Goal: Task Accomplishment & Management: Use online tool/utility

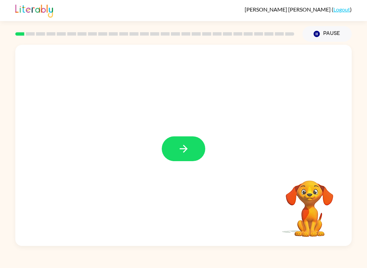
click at [184, 154] on icon "button" at bounding box center [184, 149] width 12 height 12
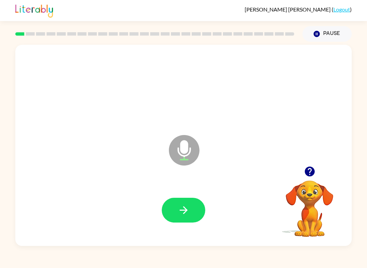
click at [179, 210] on icon "button" at bounding box center [184, 210] width 12 height 12
click at [199, 201] on button "button" at bounding box center [183, 210] width 43 height 25
click at [179, 213] on icon "button" at bounding box center [184, 210] width 12 height 12
click at [182, 214] on icon "button" at bounding box center [184, 210] width 12 height 12
click at [182, 206] on icon "button" at bounding box center [184, 210] width 12 height 12
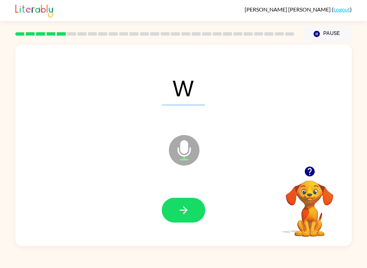
click at [189, 215] on icon "button" at bounding box center [184, 210] width 12 height 12
click at [180, 206] on icon "button" at bounding box center [184, 210] width 12 height 12
click at [180, 211] on icon "button" at bounding box center [183, 210] width 8 height 8
click at [181, 217] on button "button" at bounding box center [183, 210] width 43 height 25
click at [175, 200] on button "button" at bounding box center [183, 210] width 43 height 25
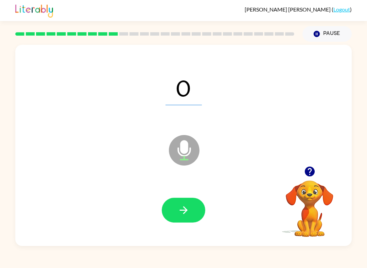
click at [176, 205] on button "button" at bounding box center [183, 210] width 43 height 25
click at [181, 207] on icon "button" at bounding box center [184, 210] width 12 height 12
click at [179, 208] on icon "button" at bounding box center [184, 210] width 12 height 12
click at [181, 215] on icon "button" at bounding box center [184, 210] width 12 height 12
click at [178, 214] on icon "button" at bounding box center [184, 210] width 12 height 12
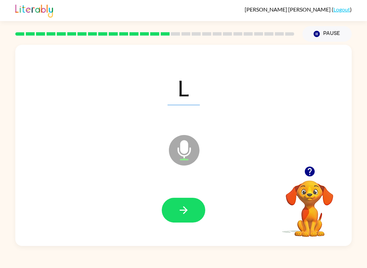
click at [184, 210] on icon "button" at bounding box center [183, 210] width 8 height 8
click at [180, 213] on icon "button" at bounding box center [184, 210] width 12 height 12
click at [183, 207] on icon "button" at bounding box center [184, 210] width 12 height 12
click at [182, 213] on icon "button" at bounding box center [184, 210] width 12 height 12
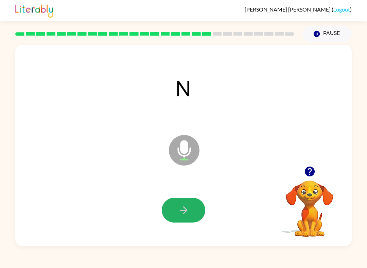
click at [180, 206] on icon "button" at bounding box center [184, 210] width 12 height 12
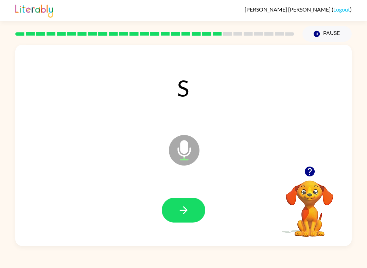
click at [178, 207] on icon "button" at bounding box center [184, 210] width 12 height 12
click at [178, 209] on icon "button" at bounding box center [184, 210] width 12 height 12
click at [179, 212] on icon "button" at bounding box center [184, 210] width 12 height 12
click at [182, 207] on icon "button" at bounding box center [184, 210] width 12 height 12
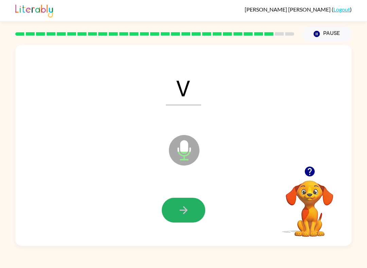
click at [185, 202] on button "button" at bounding box center [183, 210] width 43 height 25
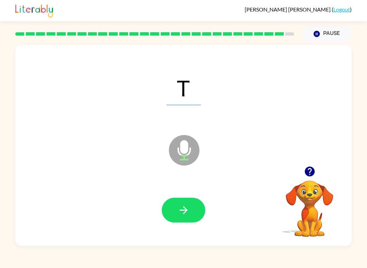
click at [180, 211] on icon "button" at bounding box center [183, 210] width 8 height 8
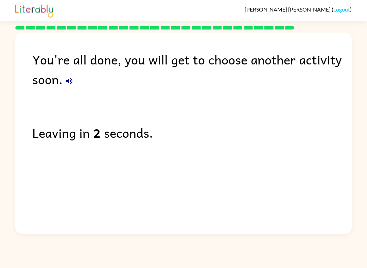
click at [339, 9] on link "Logout" at bounding box center [341, 9] width 17 height 6
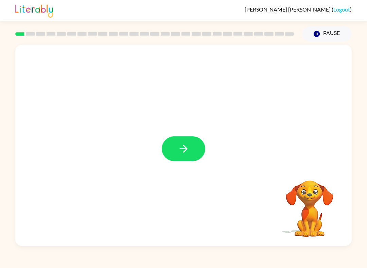
click at [199, 150] on button "button" at bounding box center [183, 148] width 43 height 25
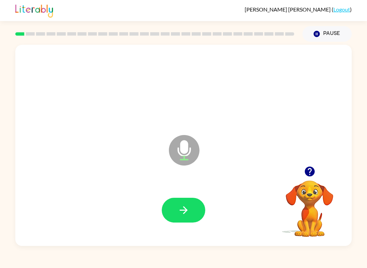
click at [186, 207] on icon "button" at bounding box center [184, 210] width 12 height 12
click at [186, 202] on button "button" at bounding box center [183, 210] width 43 height 25
click at [184, 204] on button "button" at bounding box center [183, 210] width 43 height 25
click at [187, 201] on button "button" at bounding box center [183, 210] width 43 height 25
click at [186, 205] on icon "button" at bounding box center [184, 210] width 12 height 12
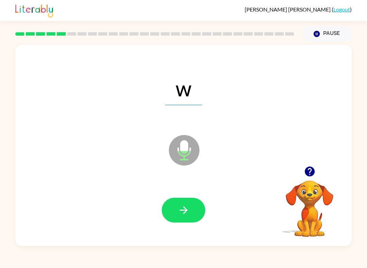
click at [183, 210] on icon "button" at bounding box center [184, 210] width 12 height 12
click at [182, 209] on icon "button" at bounding box center [184, 210] width 12 height 12
click at [182, 208] on icon "button" at bounding box center [184, 210] width 12 height 12
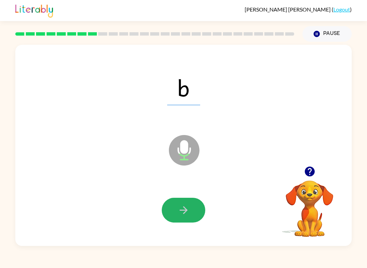
click at [191, 205] on button "button" at bounding box center [183, 210] width 43 height 25
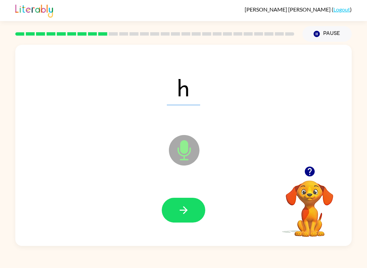
click at [173, 213] on button "button" at bounding box center [183, 210] width 43 height 25
click at [185, 203] on button "button" at bounding box center [183, 210] width 43 height 25
click at [184, 208] on icon "button" at bounding box center [183, 210] width 8 height 8
click at [184, 211] on icon "button" at bounding box center [183, 210] width 8 height 8
click at [187, 206] on icon "button" at bounding box center [184, 210] width 12 height 12
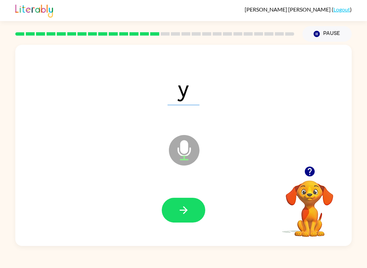
click at [182, 207] on icon "button" at bounding box center [184, 210] width 12 height 12
click at [188, 206] on icon "button" at bounding box center [184, 210] width 12 height 12
click at [188, 205] on icon "button" at bounding box center [184, 210] width 12 height 12
click at [189, 207] on button "button" at bounding box center [183, 210] width 43 height 25
click at [192, 205] on button "button" at bounding box center [183, 210] width 43 height 25
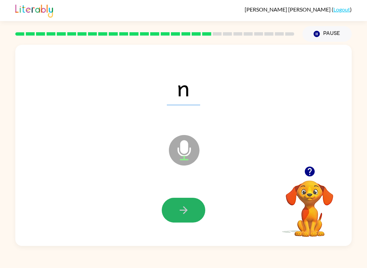
click at [186, 209] on icon "button" at bounding box center [183, 210] width 8 height 8
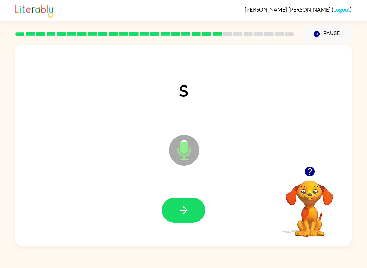
click at [191, 205] on button "button" at bounding box center [183, 210] width 43 height 25
click at [199, 211] on button "button" at bounding box center [183, 210] width 43 height 25
click at [191, 205] on button "button" at bounding box center [183, 210] width 43 height 25
click at [191, 203] on button "button" at bounding box center [183, 210] width 43 height 25
click at [198, 215] on button "button" at bounding box center [183, 210] width 43 height 25
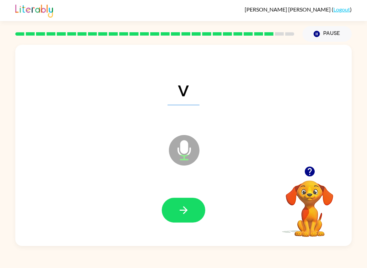
click at [176, 209] on button "button" at bounding box center [183, 210] width 43 height 25
click at [185, 208] on icon "button" at bounding box center [184, 210] width 12 height 12
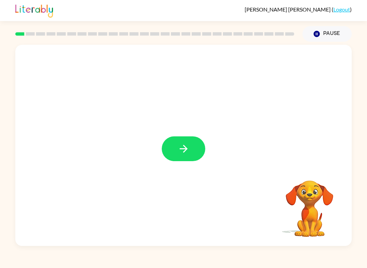
click at [182, 150] on icon "button" at bounding box center [184, 149] width 12 height 12
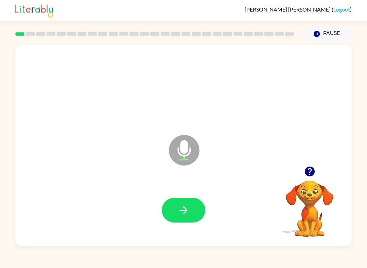
click at [179, 200] on button "button" at bounding box center [183, 210] width 43 height 25
click at [187, 194] on div at bounding box center [183, 210] width 322 height 58
click at [183, 211] on icon "button" at bounding box center [184, 210] width 12 height 12
click at [182, 207] on icon "button" at bounding box center [184, 210] width 12 height 12
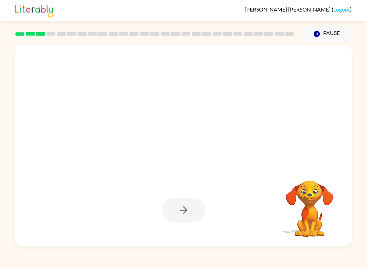
click at [324, 29] on button "Pause Pause" at bounding box center [326, 34] width 49 height 16
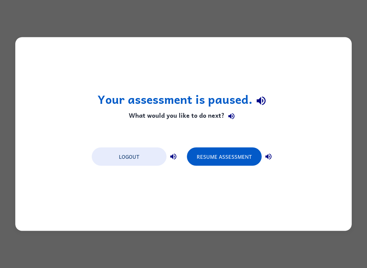
click at [226, 151] on button "Resume Assessment" at bounding box center [224, 157] width 75 height 18
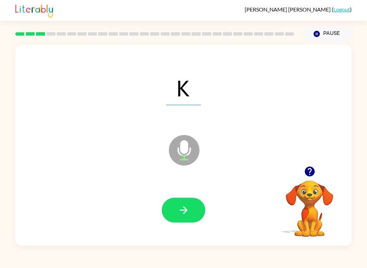
click at [189, 193] on div at bounding box center [183, 210] width 322 height 58
click at [185, 201] on button "button" at bounding box center [183, 210] width 43 height 25
click at [191, 199] on button "button" at bounding box center [183, 210] width 43 height 25
click at [189, 202] on button "button" at bounding box center [183, 210] width 43 height 25
click at [184, 205] on icon "button" at bounding box center [184, 210] width 12 height 12
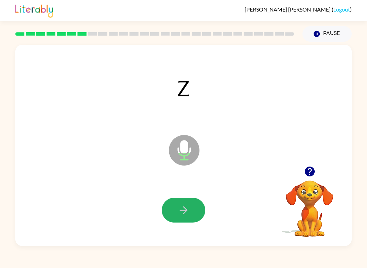
click at [194, 210] on button "button" at bounding box center [183, 210] width 43 height 25
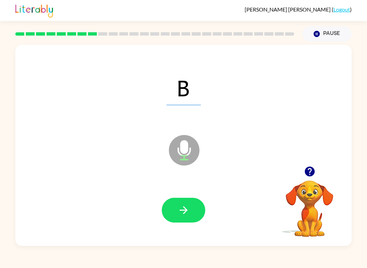
click at [196, 212] on button "button" at bounding box center [183, 210] width 43 height 25
click at [197, 219] on button "button" at bounding box center [183, 210] width 43 height 25
click at [197, 207] on button "button" at bounding box center [183, 210] width 43 height 25
click at [194, 218] on button "button" at bounding box center [183, 210] width 43 height 25
click at [189, 221] on button "button" at bounding box center [183, 210] width 43 height 25
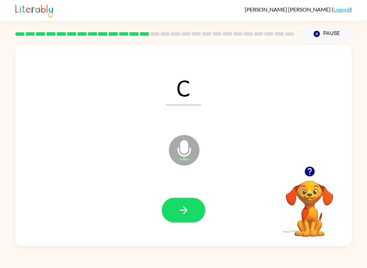
click at [179, 208] on icon "button" at bounding box center [184, 210] width 12 height 12
click at [185, 201] on button "button" at bounding box center [183, 210] width 43 height 25
click at [180, 211] on icon "button" at bounding box center [183, 210] width 8 height 8
click at [203, 85] on span "Qu" at bounding box center [183, 87] width 49 height 35
click at [182, 207] on icon "button" at bounding box center [184, 210] width 12 height 12
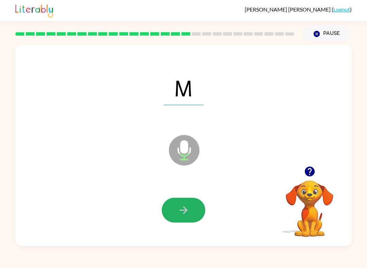
click at [186, 208] on icon "button" at bounding box center [184, 210] width 12 height 12
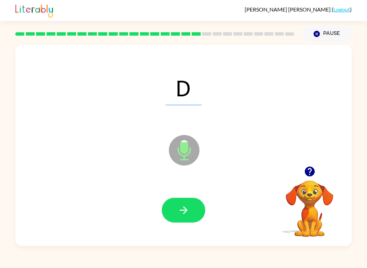
click at [187, 206] on icon "button" at bounding box center [184, 210] width 12 height 12
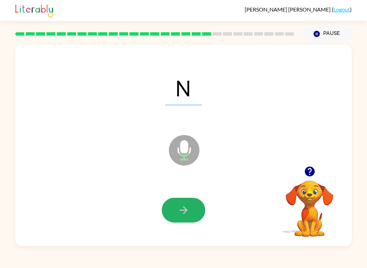
click at [187, 205] on icon "button" at bounding box center [184, 210] width 12 height 12
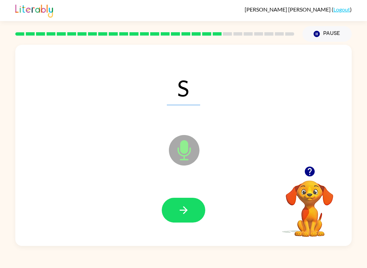
click at [186, 209] on icon "button" at bounding box center [184, 210] width 12 height 12
click at [185, 205] on icon "button" at bounding box center [184, 210] width 12 height 12
click at [186, 202] on button "button" at bounding box center [183, 210] width 43 height 25
click at [182, 211] on icon "button" at bounding box center [184, 210] width 12 height 12
click at [188, 206] on icon "button" at bounding box center [184, 210] width 12 height 12
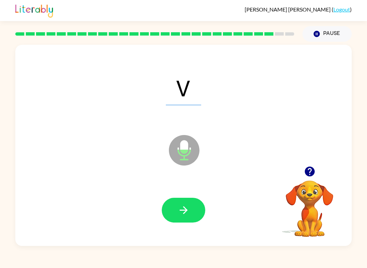
click at [187, 211] on icon "button" at bounding box center [183, 210] width 8 height 8
click at [185, 211] on icon "button" at bounding box center [184, 210] width 12 height 12
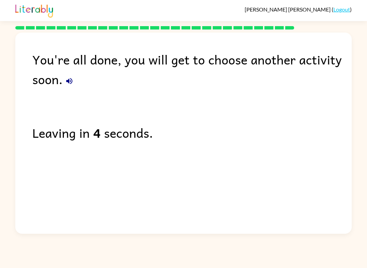
click at [336, 6] on link "Logout" at bounding box center [341, 9] width 17 height 6
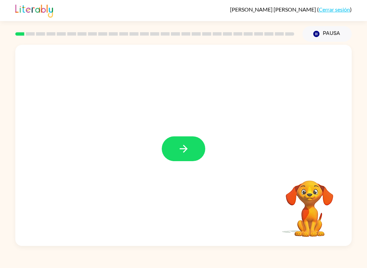
click at [188, 140] on button "button" at bounding box center [183, 148] width 43 height 25
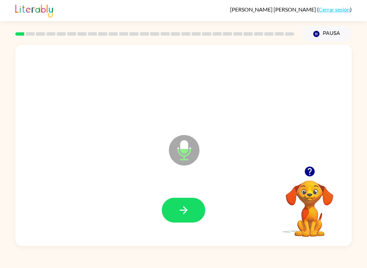
click at [192, 209] on button "button" at bounding box center [183, 210] width 43 height 25
click at [181, 211] on icon "button" at bounding box center [184, 210] width 12 height 12
click at [188, 201] on button "button" at bounding box center [183, 210] width 43 height 25
click at [178, 207] on icon "button" at bounding box center [184, 210] width 12 height 12
click at [178, 215] on icon "button" at bounding box center [184, 210] width 12 height 12
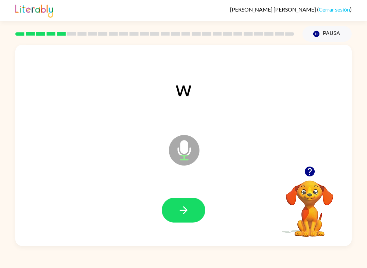
click at [185, 210] on icon "button" at bounding box center [183, 210] width 8 height 8
click at [191, 202] on button "button" at bounding box center [183, 210] width 43 height 25
click at [187, 210] on icon "button" at bounding box center [183, 210] width 8 height 8
click at [187, 210] on icon "button" at bounding box center [184, 210] width 12 height 12
click at [187, 211] on icon "button" at bounding box center [184, 210] width 12 height 12
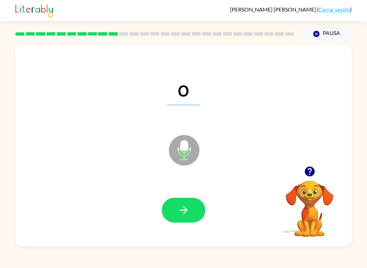
click at [187, 212] on icon "button" at bounding box center [184, 210] width 12 height 12
click at [176, 204] on button "button" at bounding box center [183, 210] width 43 height 25
click at [175, 205] on button "button" at bounding box center [183, 210] width 43 height 25
click at [176, 206] on button "button" at bounding box center [183, 210] width 43 height 25
click at [175, 211] on button "button" at bounding box center [183, 210] width 43 height 25
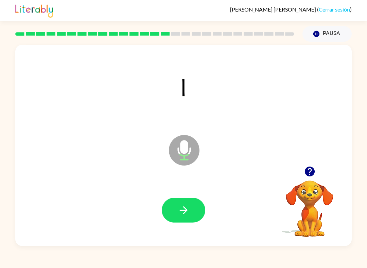
click at [189, 212] on button "button" at bounding box center [183, 210] width 43 height 25
click at [189, 210] on button "button" at bounding box center [183, 210] width 43 height 25
click at [188, 211] on icon "button" at bounding box center [184, 210] width 12 height 12
click at [190, 206] on button "button" at bounding box center [183, 210] width 43 height 25
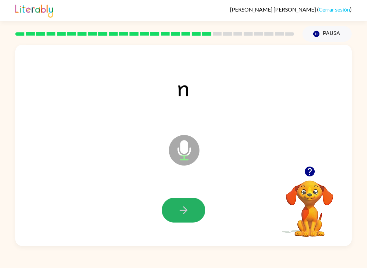
click at [189, 209] on button "button" at bounding box center [183, 210] width 43 height 25
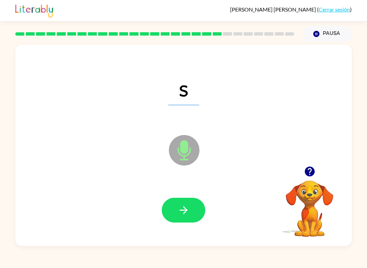
click at [187, 217] on button "button" at bounding box center [183, 210] width 43 height 25
click at [192, 205] on button "button" at bounding box center [183, 210] width 43 height 25
click at [190, 209] on button "button" at bounding box center [183, 210] width 43 height 25
click at [189, 212] on icon "button" at bounding box center [184, 210] width 12 height 12
click at [190, 205] on button "button" at bounding box center [183, 210] width 43 height 25
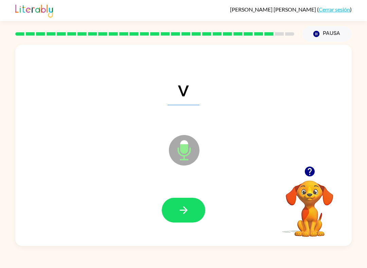
click at [191, 203] on button "button" at bounding box center [183, 210] width 43 height 25
click at [189, 210] on button "button" at bounding box center [183, 210] width 43 height 25
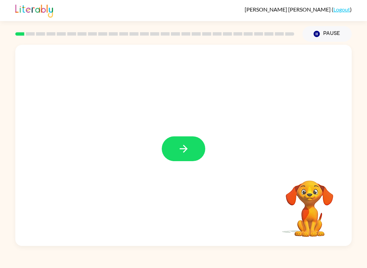
click at [189, 149] on icon "button" at bounding box center [184, 149] width 12 height 12
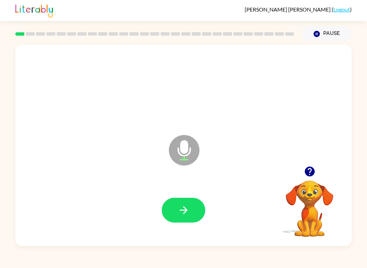
click at [180, 207] on icon "button" at bounding box center [184, 210] width 12 height 12
click at [182, 216] on icon "button" at bounding box center [184, 210] width 12 height 12
click at [188, 208] on icon "button" at bounding box center [184, 210] width 12 height 12
click at [189, 207] on icon "button" at bounding box center [184, 210] width 12 height 12
click at [187, 206] on icon "button" at bounding box center [184, 210] width 12 height 12
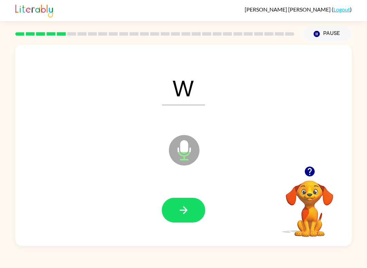
click at [183, 208] on icon "button" at bounding box center [184, 210] width 12 height 12
click at [186, 212] on icon "button" at bounding box center [184, 210] width 12 height 12
click at [187, 212] on icon "button" at bounding box center [184, 210] width 12 height 12
click at [183, 212] on icon "button" at bounding box center [184, 210] width 12 height 12
click at [186, 211] on icon "button" at bounding box center [183, 210] width 8 height 8
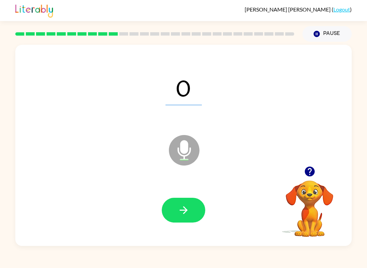
click at [187, 217] on button "button" at bounding box center [183, 210] width 43 height 25
click at [182, 213] on icon "button" at bounding box center [184, 210] width 12 height 12
click at [183, 217] on button "button" at bounding box center [183, 210] width 43 height 25
click at [185, 218] on button "button" at bounding box center [183, 210] width 43 height 25
click at [188, 214] on icon "button" at bounding box center [184, 210] width 12 height 12
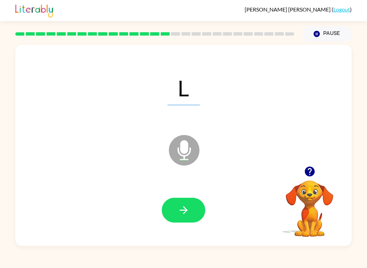
click at [186, 210] on icon "button" at bounding box center [183, 210] width 8 height 8
click at [182, 208] on icon "button" at bounding box center [184, 210] width 12 height 12
click at [182, 216] on icon "button" at bounding box center [184, 210] width 12 height 12
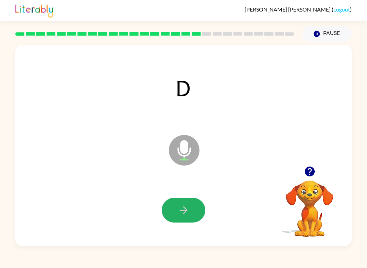
click at [185, 212] on icon "button" at bounding box center [183, 210] width 8 height 8
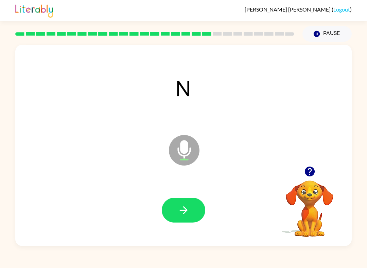
click at [189, 209] on icon "button" at bounding box center [184, 210] width 12 height 12
click at [186, 215] on icon "button" at bounding box center [184, 210] width 12 height 12
click at [185, 213] on icon "button" at bounding box center [184, 210] width 12 height 12
click at [187, 208] on icon "button" at bounding box center [184, 210] width 12 height 12
click at [185, 212] on icon "button" at bounding box center [183, 210] width 8 height 8
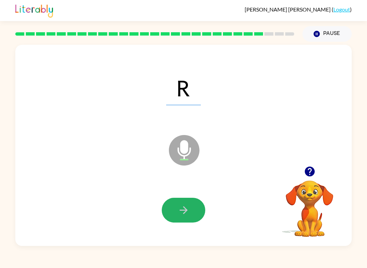
click at [191, 211] on button "button" at bounding box center [183, 210] width 43 height 25
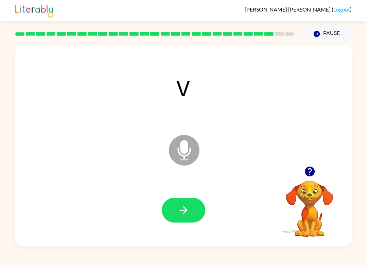
click at [185, 210] on icon "button" at bounding box center [184, 210] width 12 height 12
click at [186, 219] on button "button" at bounding box center [183, 210] width 43 height 25
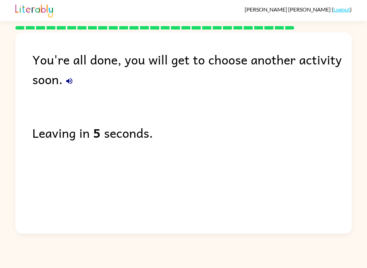
click at [345, 8] on link "Logout" at bounding box center [341, 9] width 17 height 6
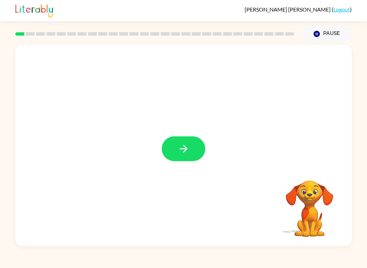
click at [178, 144] on icon "button" at bounding box center [184, 149] width 12 height 12
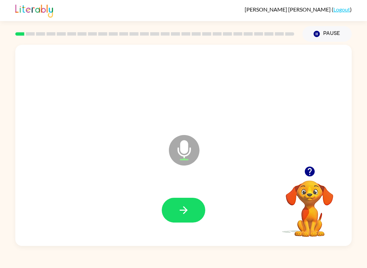
click at [184, 210] on icon "button" at bounding box center [183, 210] width 8 height 8
click at [192, 212] on button "button" at bounding box center [183, 210] width 43 height 25
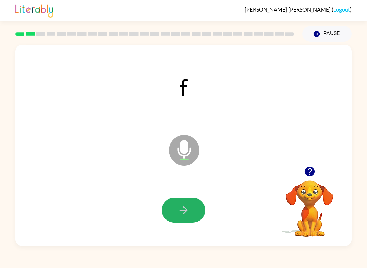
click at [184, 213] on icon "button" at bounding box center [183, 210] width 8 height 8
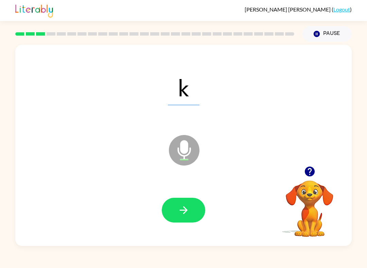
click at [194, 208] on button "button" at bounding box center [183, 210] width 43 height 25
click at [186, 211] on icon "button" at bounding box center [183, 210] width 8 height 8
click at [186, 214] on icon "button" at bounding box center [184, 210] width 12 height 12
click at [186, 210] on icon "button" at bounding box center [183, 210] width 8 height 8
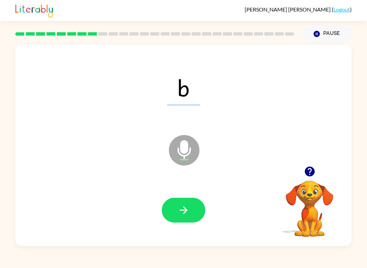
click at [186, 212] on icon "button" at bounding box center [184, 210] width 12 height 12
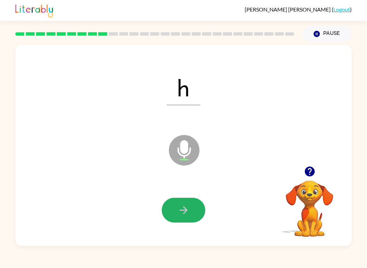
click at [185, 213] on icon "button" at bounding box center [184, 210] width 12 height 12
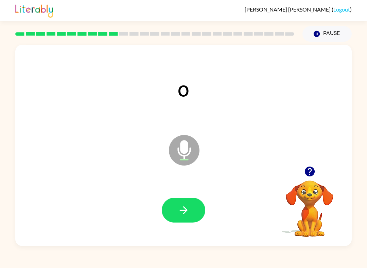
click at [190, 219] on button "button" at bounding box center [183, 210] width 43 height 25
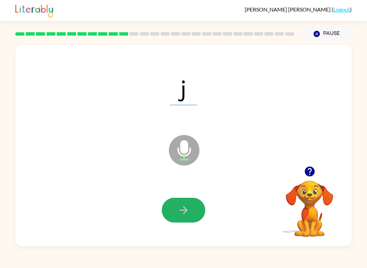
click at [184, 217] on button "button" at bounding box center [183, 210] width 43 height 25
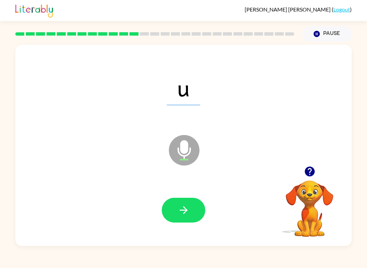
click at [184, 212] on icon "button" at bounding box center [184, 210] width 12 height 12
click at [181, 214] on icon "button" at bounding box center [184, 210] width 12 height 12
click at [189, 209] on icon "button" at bounding box center [184, 210] width 12 height 12
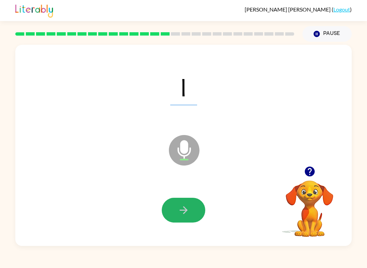
click at [186, 209] on icon "button" at bounding box center [184, 210] width 12 height 12
click at [185, 215] on icon "button" at bounding box center [184, 210] width 12 height 12
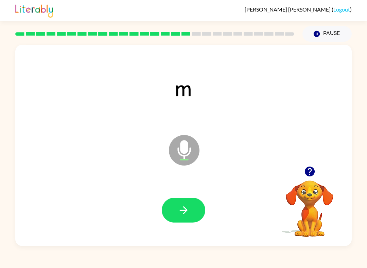
click at [186, 210] on icon "button" at bounding box center [183, 210] width 8 height 8
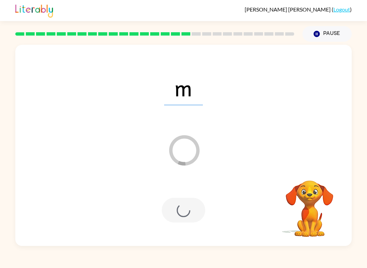
click at [188, 223] on div at bounding box center [183, 210] width 43 height 25
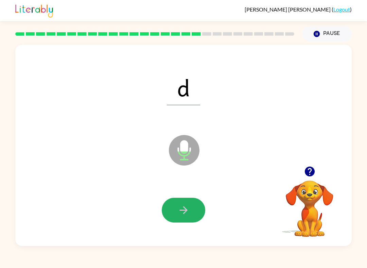
click at [186, 214] on icon "button" at bounding box center [184, 210] width 12 height 12
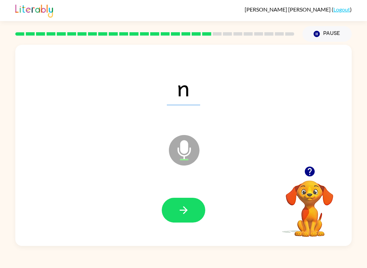
click at [188, 210] on icon "button" at bounding box center [184, 210] width 12 height 12
click at [187, 214] on icon "button" at bounding box center [184, 210] width 12 height 12
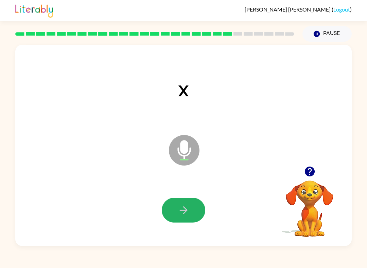
click at [188, 210] on icon "button" at bounding box center [184, 210] width 12 height 12
click at [195, 208] on button "button" at bounding box center [183, 210] width 43 height 25
click at [186, 214] on icon "button" at bounding box center [184, 210] width 12 height 12
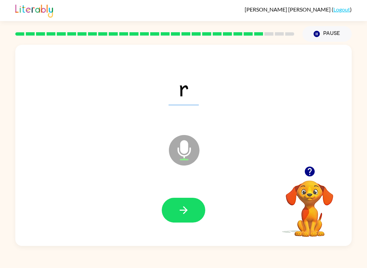
click at [190, 208] on button "button" at bounding box center [183, 210] width 43 height 25
click at [187, 212] on icon "button" at bounding box center [184, 210] width 12 height 12
click at [188, 211] on icon "button" at bounding box center [184, 210] width 12 height 12
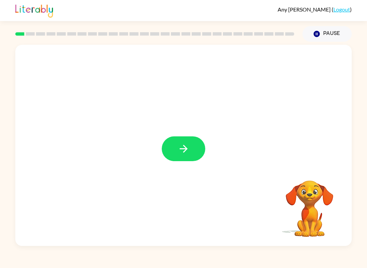
click at [188, 144] on icon "button" at bounding box center [184, 149] width 12 height 12
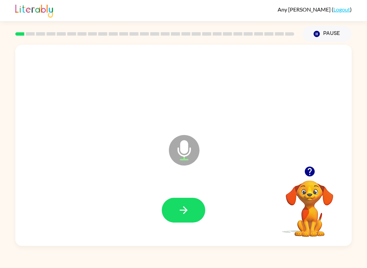
click at [200, 203] on button "button" at bounding box center [183, 210] width 43 height 25
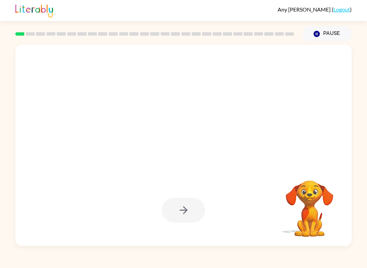
click at [328, 33] on button "Pause Pause" at bounding box center [326, 34] width 49 height 16
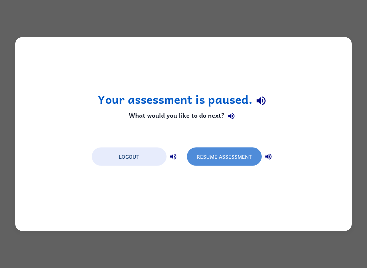
click at [214, 153] on button "Resume Assessment" at bounding box center [224, 157] width 75 height 18
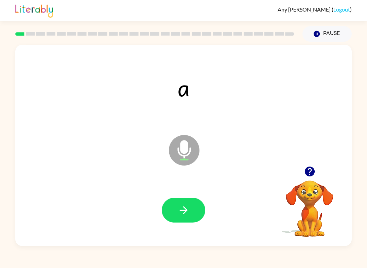
click at [196, 212] on button "button" at bounding box center [183, 210] width 43 height 25
click at [195, 208] on button "button" at bounding box center [183, 210] width 43 height 25
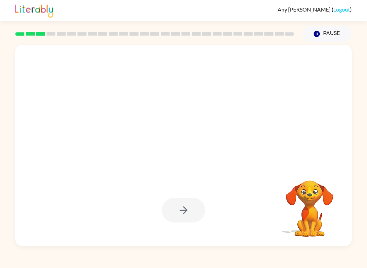
click at [315, 32] on icon "button" at bounding box center [316, 34] width 6 height 6
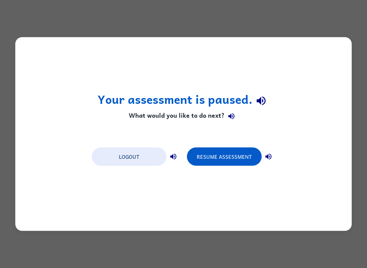
click at [229, 154] on button "Resume Assessment" at bounding box center [224, 157] width 75 height 18
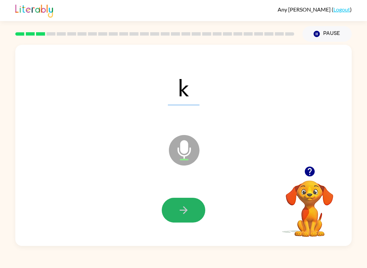
click at [189, 201] on button "button" at bounding box center [183, 210] width 43 height 25
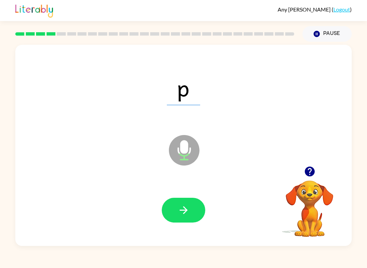
click at [189, 208] on icon "button" at bounding box center [184, 210] width 12 height 12
click at [319, 29] on button "Pause Pause" at bounding box center [326, 34] width 49 height 16
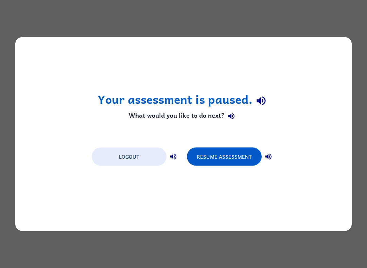
click at [240, 154] on button "Resume Assessment" at bounding box center [224, 157] width 75 height 18
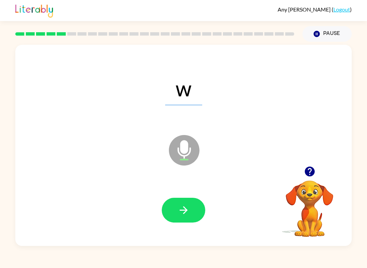
click at [315, 31] on icon "Pause" at bounding box center [316, 33] width 7 height 7
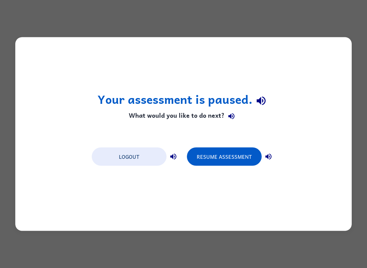
click at [215, 158] on button "Resume Assessment" at bounding box center [224, 157] width 75 height 18
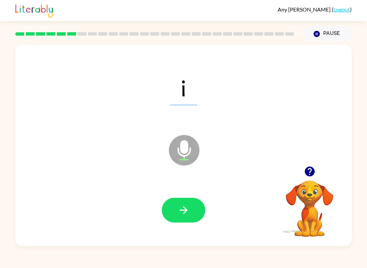
click at [181, 215] on icon "button" at bounding box center [184, 210] width 12 height 12
click at [187, 209] on icon "button" at bounding box center [184, 210] width 12 height 12
click at [196, 211] on button "button" at bounding box center [183, 210] width 43 height 25
click at [332, 32] on button "Pause Pause" at bounding box center [326, 34] width 49 height 16
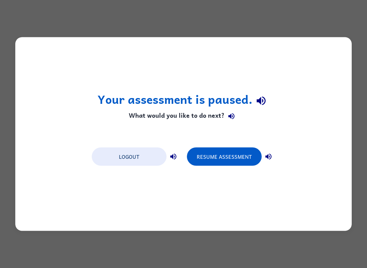
click at [228, 159] on button "Resume Assessment" at bounding box center [224, 157] width 75 height 18
click at [233, 152] on button "Resume Assessment" at bounding box center [224, 157] width 75 height 18
click at [229, 153] on button "Resume Assessment" at bounding box center [224, 157] width 75 height 18
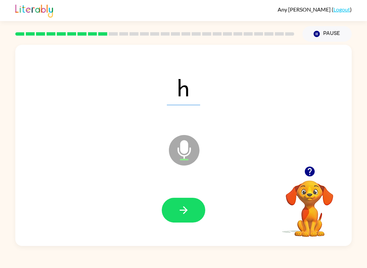
click at [193, 209] on button "button" at bounding box center [183, 210] width 43 height 25
click at [197, 205] on button "button" at bounding box center [183, 210] width 43 height 25
click at [191, 209] on button "button" at bounding box center [183, 210] width 43 height 25
click at [194, 207] on button "button" at bounding box center [183, 210] width 43 height 25
click at [193, 209] on button "button" at bounding box center [183, 210] width 43 height 25
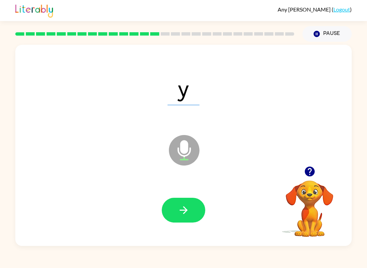
click at [196, 209] on button "button" at bounding box center [183, 210] width 43 height 25
click at [189, 207] on icon "button" at bounding box center [184, 210] width 12 height 12
click at [193, 204] on button "button" at bounding box center [183, 210] width 43 height 25
click at [185, 209] on icon "button" at bounding box center [183, 210] width 8 height 8
click at [190, 204] on button "button" at bounding box center [183, 210] width 43 height 25
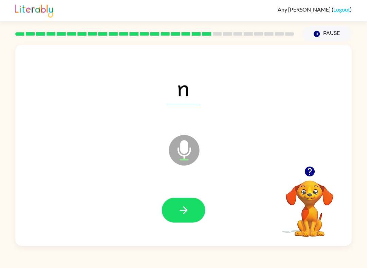
click at [193, 205] on button "button" at bounding box center [183, 210] width 43 height 25
click at [189, 210] on icon "button" at bounding box center [184, 210] width 12 height 12
click at [186, 205] on icon "button" at bounding box center [184, 210] width 12 height 12
click at [187, 205] on icon "button" at bounding box center [184, 210] width 12 height 12
click at [186, 196] on div at bounding box center [183, 210] width 322 height 58
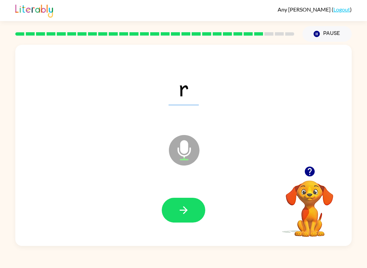
click at [191, 207] on button "button" at bounding box center [183, 210] width 43 height 25
click at [192, 205] on button "button" at bounding box center [183, 210] width 43 height 25
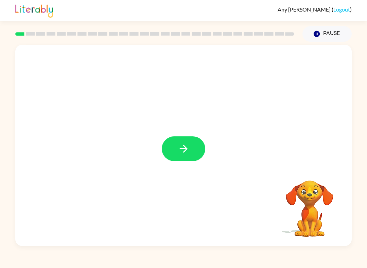
click at [189, 143] on button "button" at bounding box center [183, 148] width 43 height 25
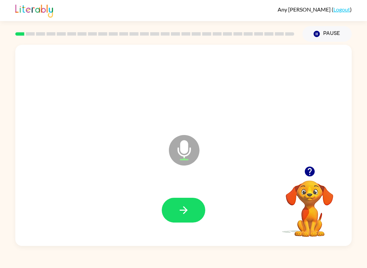
click at [185, 213] on icon "button" at bounding box center [183, 210] width 8 height 8
click at [196, 207] on button "button" at bounding box center [183, 210] width 43 height 25
click at [187, 207] on icon "button" at bounding box center [184, 210] width 12 height 12
click at [187, 210] on icon "button" at bounding box center [183, 210] width 8 height 8
click at [184, 209] on icon "button" at bounding box center [184, 210] width 12 height 12
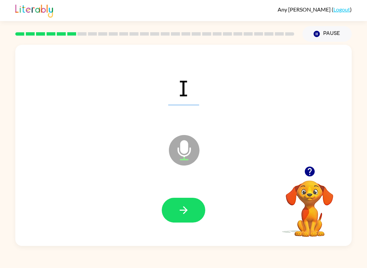
click at [188, 201] on button "button" at bounding box center [183, 210] width 43 height 25
click at [188, 207] on icon "button" at bounding box center [184, 210] width 12 height 12
click at [192, 210] on button "button" at bounding box center [183, 210] width 43 height 25
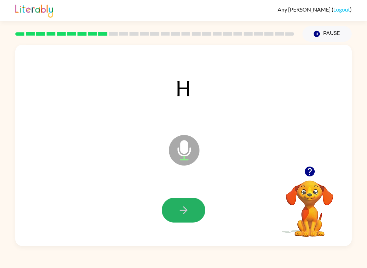
click at [190, 215] on button "button" at bounding box center [183, 210] width 43 height 25
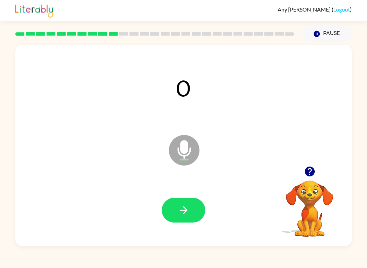
click at [198, 201] on button "button" at bounding box center [183, 210] width 43 height 25
click at [196, 203] on button "button" at bounding box center [183, 210] width 43 height 25
click at [191, 207] on button "button" at bounding box center [183, 210] width 43 height 25
click at [190, 211] on button "button" at bounding box center [183, 210] width 43 height 25
click at [184, 213] on icon "button" at bounding box center [184, 210] width 12 height 12
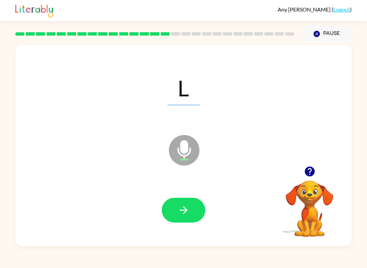
click at [184, 216] on icon "button" at bounding box center [184, 210] width 12 height 12
click at [329, 32] on button "Pause Pause" at bounding box center [326, 34] width 49 height 16
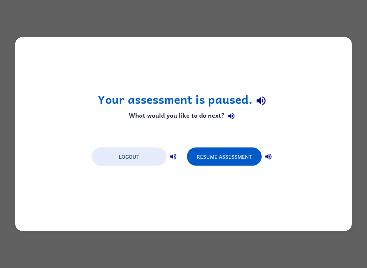
click at [226, 156] on button "Resume Assessment" at bounding box center [224, 157] width 75 height 18
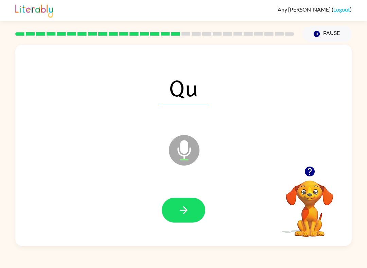
click at [194, 209] on button "button" at bounding box center [183, 210] width 43 height 25
click at [192, 203] on button "button" at bounding box center [183, 210] width 43 height 25
click at [188, 205] on icon "button" at bounding box center [184, 210] width 12 height 12
click at [194, 207] on button "button" at bounding box center [183, 210] width 43 height 25
click at [194, 201] on button "button" at bounding box center [183, 210] width 43 height 25
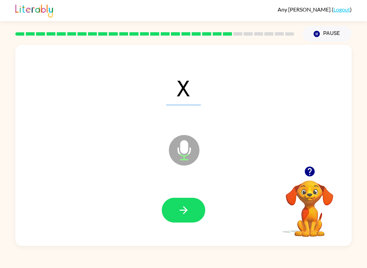
click at [192, 205] on button "button" at bounding box center [183, 210] width 43 height 25
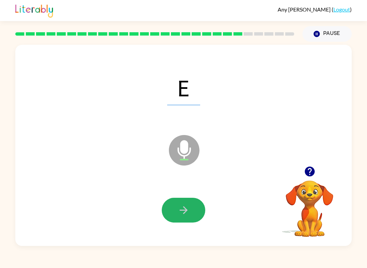
click at [197, 202] on button "button" at bounding box center [183, 210] width 43 height 25
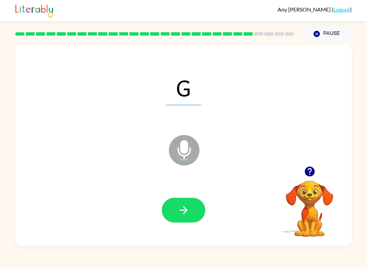
click at [325, 31] on button "Pause Pause" at bounding box center [326, 34] width 49 height 16
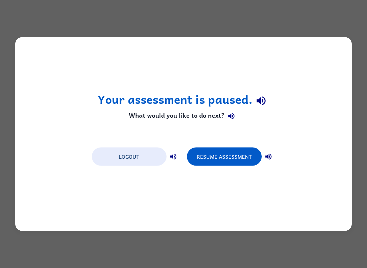
click at [217, 155] on button "Resume Assessment" at bounding box center [224, 157] width 75 height 18
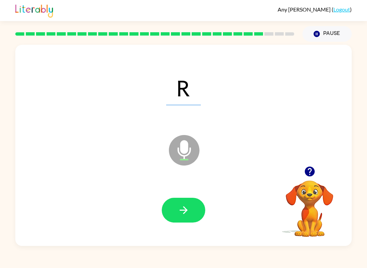
click at [184, 209] on icon "button" at bounding box center [184, 210] width 12 height 12
click at [192, 208] on button "button" at bounding box center [183, 210] width 43 height 25
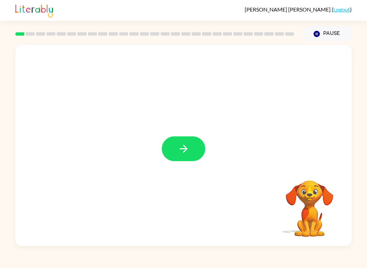
click at [185, 151] on icon "button" at bounding box center [183, 149] width 8 height 8
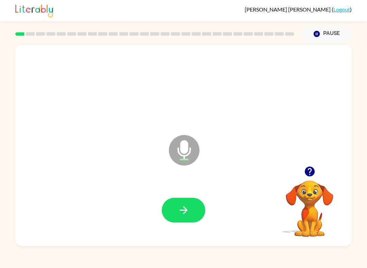
click at [196, 215] on button "button" at bounding box center [183, 210] width 43 height 25
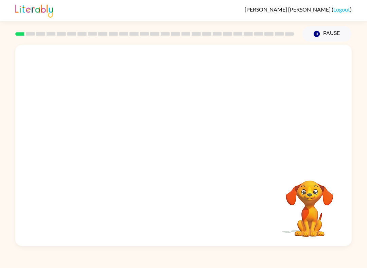
click at [321, 33] on button "Pause Pause" at bounding box center [326, 34] width 49 height 16
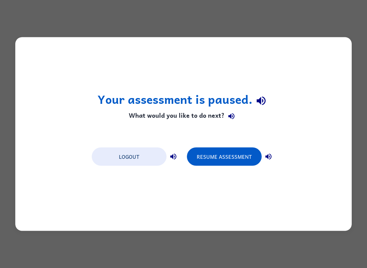
click at [235, 149] on button "Resume Assessment" at bounding box center [224, 157] width 75 height 18
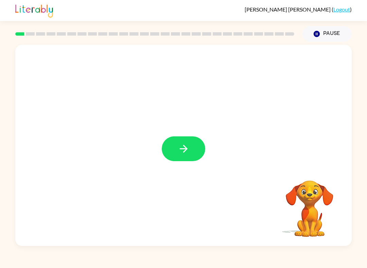
click at [179, 138] on button "button" at bounding box center [183, 148] width 43 height 25
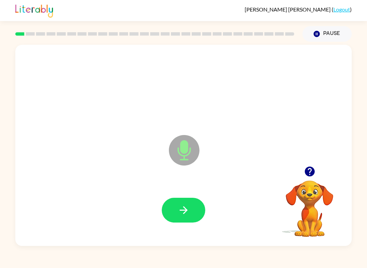
click at [182, 213] on icon "button" at bounding box center [184, 210] width 12 height 12
click at [195, 211] on button "button" at bounding box center [183, 210] width 43 height 25
click at [195, 202] on button "button" at bounding box center [183, 210] width 43 height 25
click at [187, 205] on icon "button" at bounding box center [184, 210] width 12 height 12
click at [194, 209] on button "button" at bounding box center [183, 210] width 43 height 25
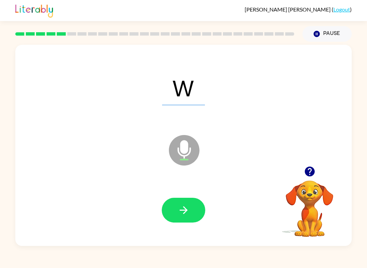
click at [189, 210] on button "button" at bounding box center [183, 210] width 43 height 25
click at [194, 213] on button "button" at bounding box center [183, 210] width 43 height 25
click at [191, 211] on button "button" at bounding box center [183, 210] width 43 height 25
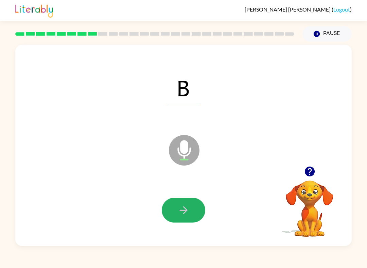
click at [189, 212] on button "button" at bounding box center [183, 210] width 43 height 25
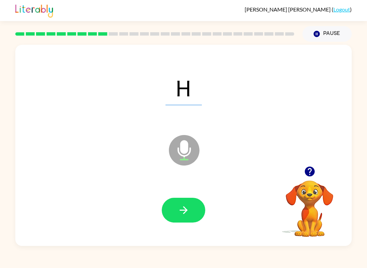
click at [190, 207] on button "button" at bounding box center [183, 210] width 43 height 25
click at [198, 207] on button "button" at bounding box center [183, 210] width 43 height 25
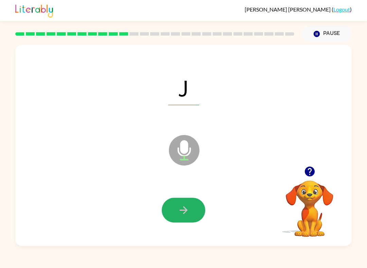
click at [187, 204] on button "button" at bounding box center [183, 210] width 43 height 25
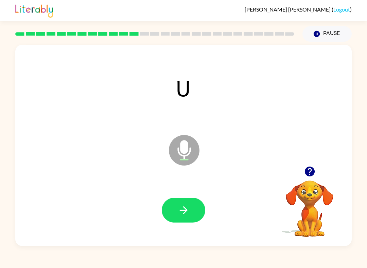
click at [186, 210] on icon "button" at bounding box center [183, 210] width 8 height 8
click at [190, 208] on button "button" at bounding box center [183, 210] width 43 height 25
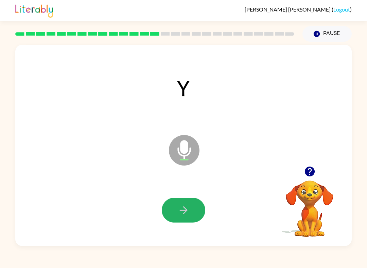
click at [193, 209] on button "button" at bounding box center [183, 210] width 43 height 25
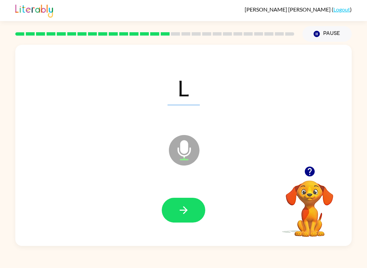
click at [189, 210] on button "button" at bounding box center [183, 210] width 43 height 25
click at [325, 36] on button "Pause Pause" at bounding box center [326, 34] width 49 height 16
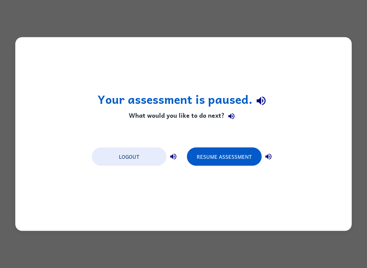
click at [218, 154] on button "Resume Assessment" at bounding box center [224, 157] width 75 height 18
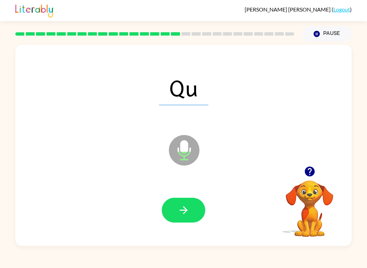
click at [188, 209] on icon "button" at bounding box center [184, 210] width 12 height 12
click at [183, 211] on icon "button" at bounding box center [184, 210] width 12 height 12
click at [201, 209] on button "button" at bounding box center [183, 210] width 43 height 25
click at [197, 209] on button "button" at bounding box center [183, 210] width 43 height 25
click at [196, 206] on button "button" at bounding box center [183, 210] width 43 height 25
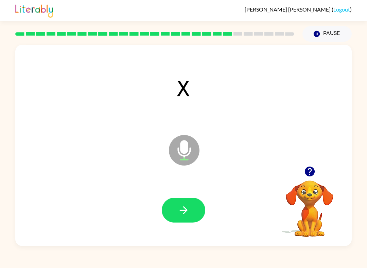
click at [188, 214] on icon "button" at bounding box center [184, 210] width 12 height 12
click at [188, 206] on icon "button" at bounding box center [184, 210] width 12 height 12
click at [187, 211] on icon "button" at bounding box center [184, 210] width 12 height 12
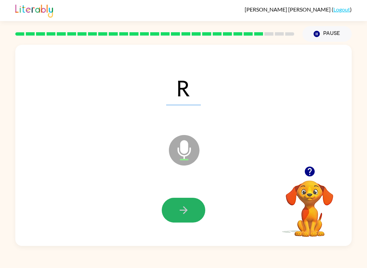
click at [189, 208] on button "button" at bounding box center [183, 210] width 43 height 25
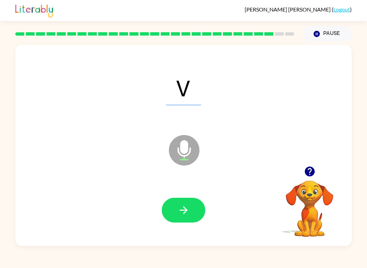
click at [184, 204] on button "button" at bounding box center [183, 210] width 43 height 25
click at [176, 209] on button "button" at bounding box center [183, 210] width 43 height 25
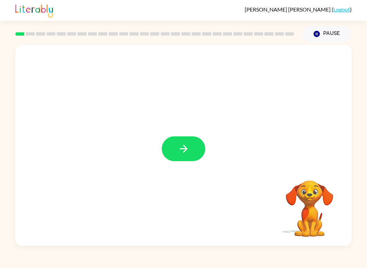
click at [198, 145] on button "button" at bounding box center [183, 148] width 43 height 25
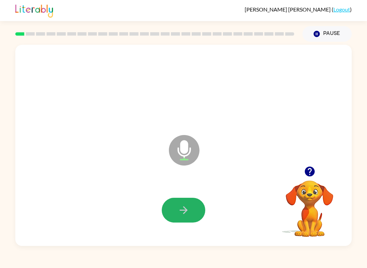
click at [182, 210] on icon "button" at bounding box center [184, 210] width 12 height 12
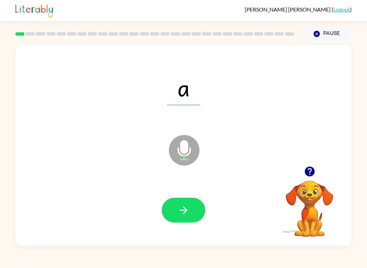
click at [190, 206] on button "button" at bounding box center [183, 210] width 43 height 25
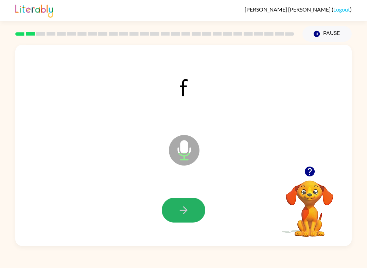
click at [191, 202] on button "button" at bounding box center [183, 210] width 43 height 25
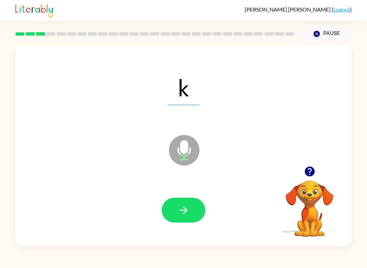
click at [189, 202] on button "button" at bounding box center [183, 210] width 43 height 25
click at [188, 207] on icon "button" at bounding box center [184, 210] width 12 height 12
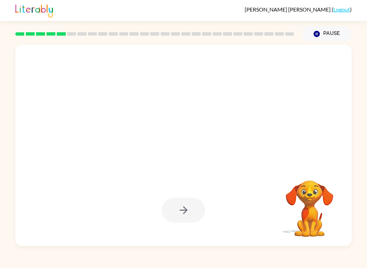
click at [324, 29] on button "Pause Pause" at bounding box center [326, 34] width 49 height 16
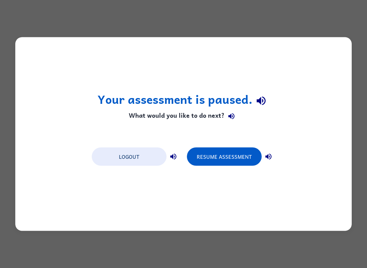
click at [218, 156] on button "Resume Assessment" at bounding box center [224, 157] width 75 height 18
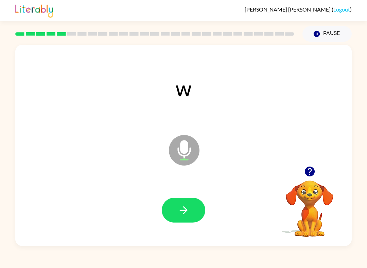
click at [193, 206] on button "button" at bounding box center [183, 210] width 43 height 25
click at [190, 206] on button "button" at bounding box center [183, 210] width 43 height 25
click at [189, 207] on button "button" at bounding box center [183, 210] width 43 height 25
click at [195, 212] on button "button" at bounding box center [183, 210] width 43 height 25
click at [191, 210] on button "button" at bounding box center [183, 210] width 43 height 25
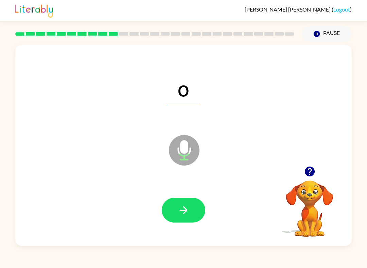
click at [189, 208] on icon "button" at bounding box center [184, 210] width 12 height 12
click at [188, 206] on icon "button" at bounding box center [184, 210] width 12 height 12
click at [189, 209] on icon "button" at bounding box center [184, 210] width 12 height 12
click at [199, 206] on button "button" at bounding box center [183, 210] width 43 height 25
click at [193, 208] on button "button" at bounding box center [183, 210] width 43 height 25
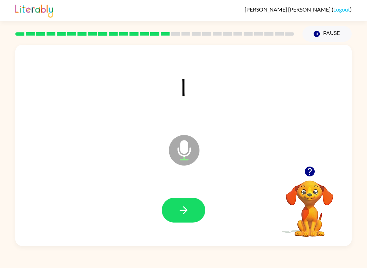
click at [191, 205] on button "button" at bounding box center [183, 210] width 43 height 25
click at [194, 206] on button "button" at bounding box center [183, 210] width 43 height 25
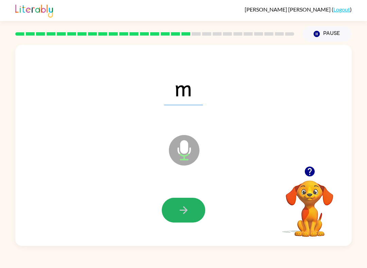
click at [188, 205] on icon "button" at bounding box center [184, 210] width 12 height 12
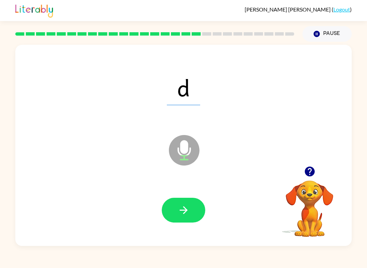
click at [189, 204] on button "button" at bounding box center [183, 210] width 43 height 25
click at [196, 207] on button "button" at bounding box center [183, 210] width 43 height 25
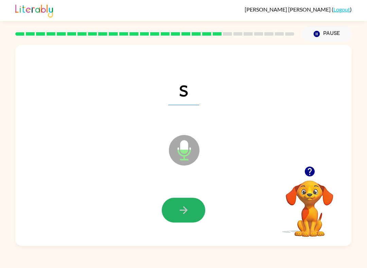
click at [184, 206] on icon "button" at bounding box center [184, 210] width 12 height 12
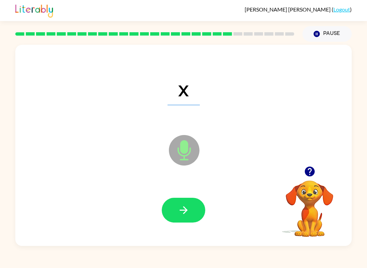
click at [187, 212] on icon "button" at bounding box center [184, 210] width 12 height 12
click at [194, 206] on button "button" at bounding box center [183, 210] width 43 height 25
click at [197, 205] on button "button" at bounding box center [183, 210] width 43 height 25
click at [198, 204] on button "button" at bounding box center [183, 210] width 43 height 25
click at [195, 208] on button "button" at bounding box center [183, 210] width 43 height 25
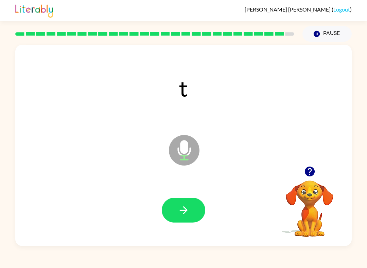
click at [202, 206] on button "button" at bounding box center [183, 210] width 43 height 25
